Goal: Information Seeking & Learning: Find specific fact

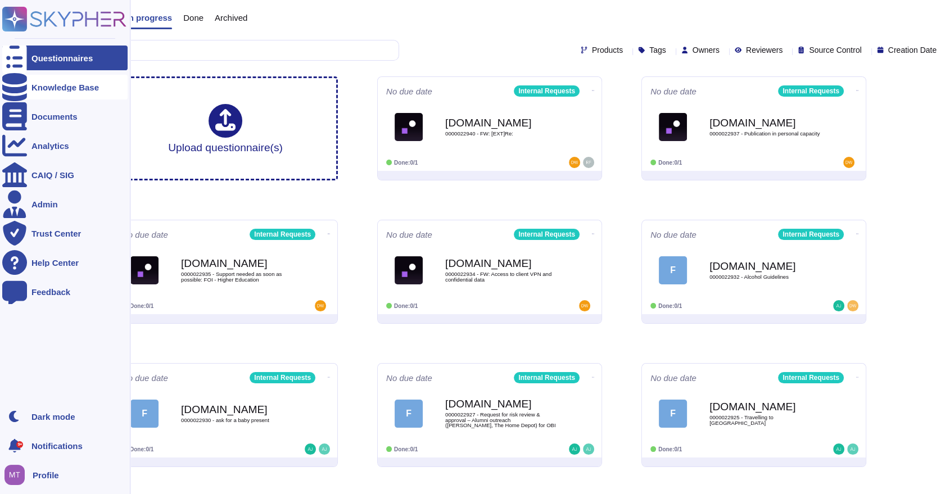
click at [11, 90] on icon at bounding box center [14, 87] width 25 height 28
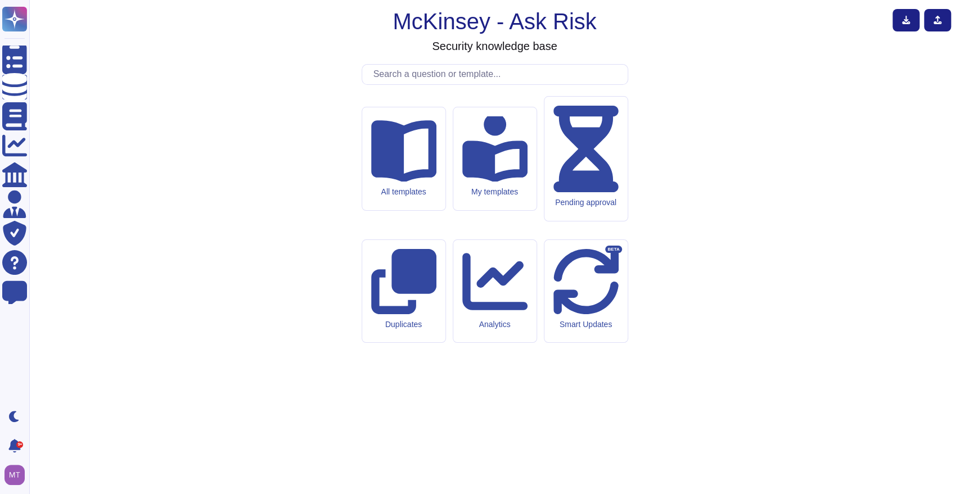
click at [429, 84] on input "text" at bounding box center [498, 75] width 260 height 20
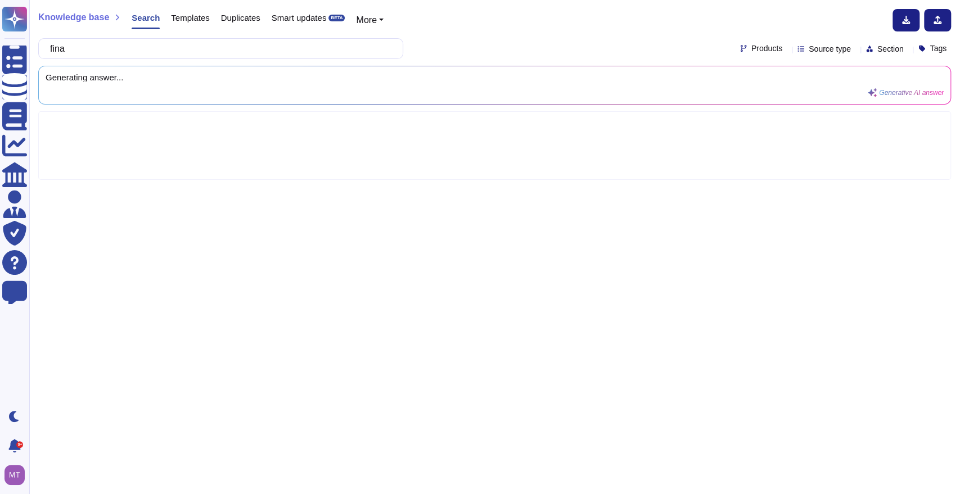
type input "fi"
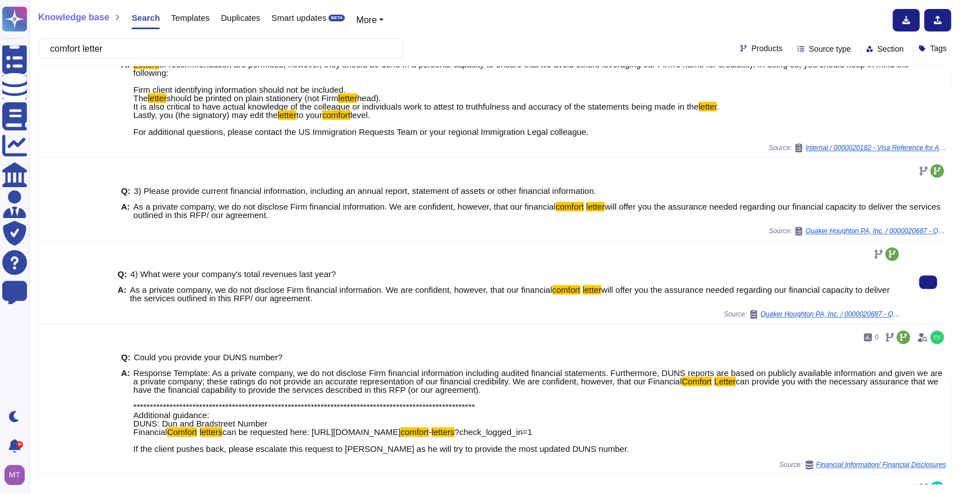
scroll to position [562, 0]
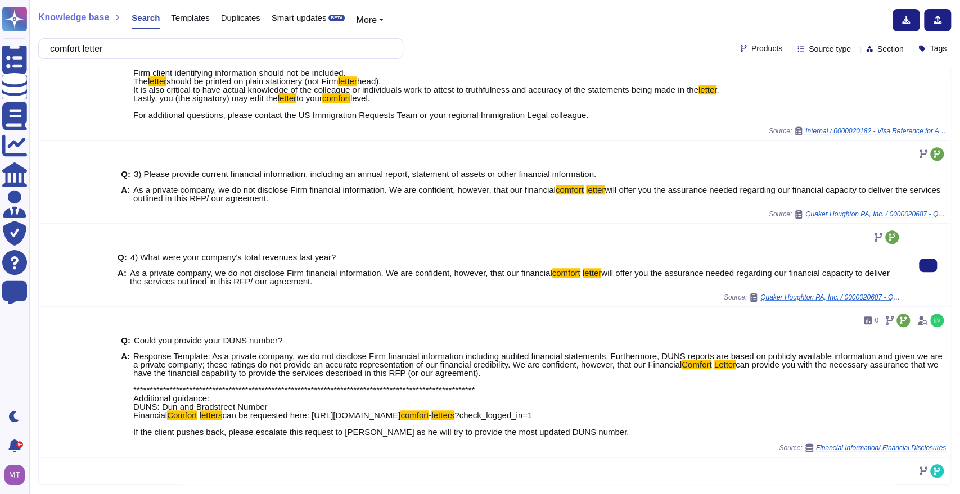
drag, startPoint x: 385, startPoint y: 283, endPoint x: 462, endPoint y: 300, distance: 79.0
click at [462, 293] on div "Q: 4) What were your company's total revenues last year? A: As a private compan…" at bounding box center [508, 269] width 783 height 47
copy span "We are confident, however, that our financial comfort letter will offer you the…"
click at [641, 286] on span "As a private company, we do not disclose Firm financial information. We are con…" at bounding box center [515, 277] width 771 height 17
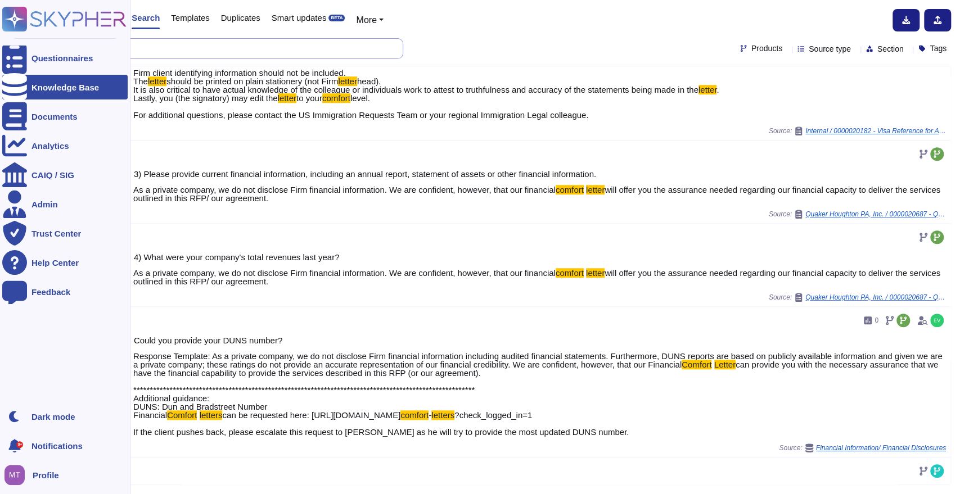
drag, startPoint x: 219, startPoint y: 53, endPoint x: 8, endPoint y: 40, distance: 210.6
click at [8, 40] on div "Questionnaires Knowledge Base Documents Analytics CAIQ / SIG Admin Trust Center…" at bounding box center [480, 247] width 960 height 494
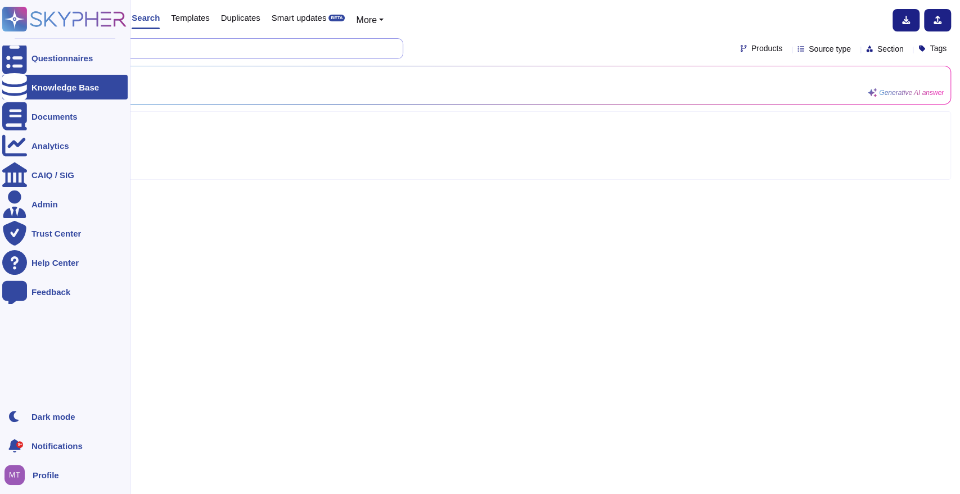
scroll to position [0, 0]
type input "history"
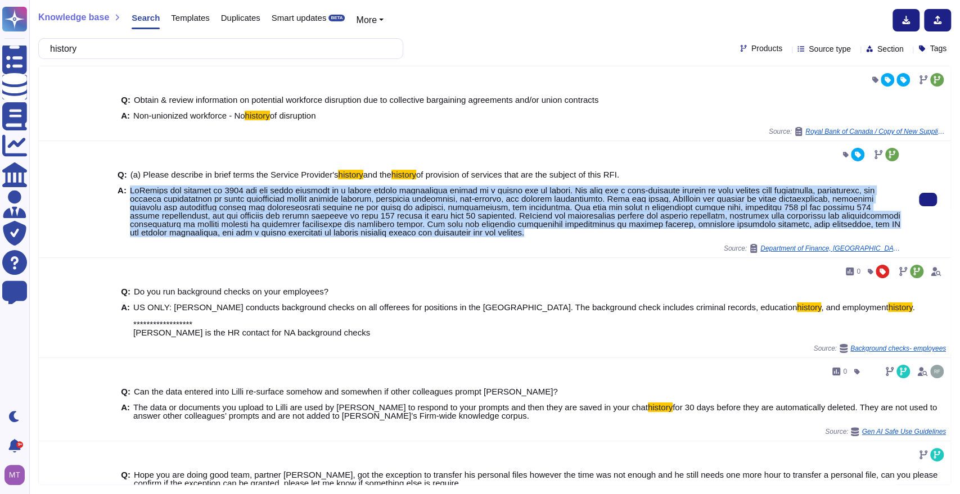
drag, startPoint x: 540, startPoint y: 230, endPoint x: 127, endPoint y: 189, distance: 415.2
click at [127, 189] on div "A:" at bounding box center [508, 211] width 783 height 51
copy span "[PERSON_NAME] was founded in [DATE] and has since operated as a single global p…"
drag, startPoint x: 265, startPoint y: 170, endPoint x: 625, endPoint y: 168, distance: 360.4
click at [625, 168] on div "Q: (a) Please describe in brief terms the Service Provider's history and the hi…" at bounding box center [508, 204] width 783 height 80
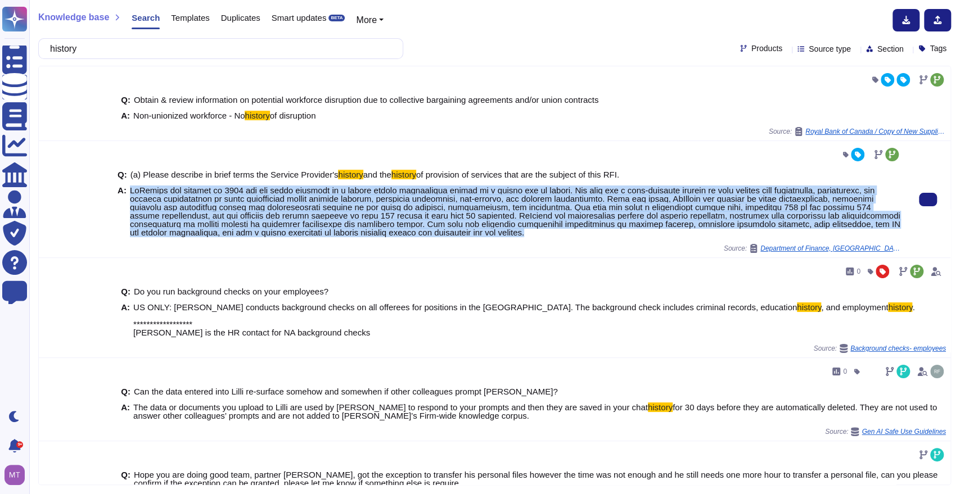
copy span "Service Provider's history and the history of provision of services that are th…"
